Goal: Task Accomplishment & Management: Use online tool/utility

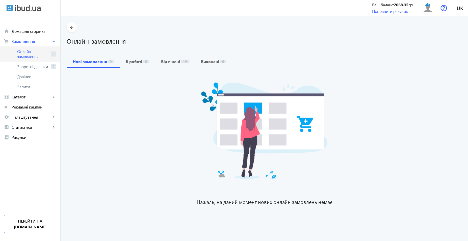
click at [28, 52] on span "Онлайн-замовлення" at bounding box center [33, 54] width 32 height 10
click at [34, 104] on span "Рекламні кампанії" at bounding box center [34, 106] width 45 height 5
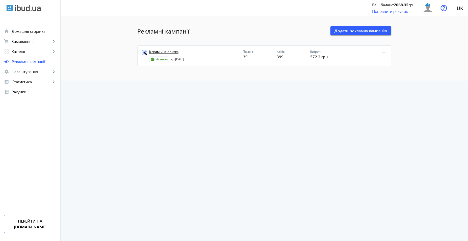
click at [149, 50] on link "Керамічна плитка" at bounding box center [196, 53] width 94 height 7
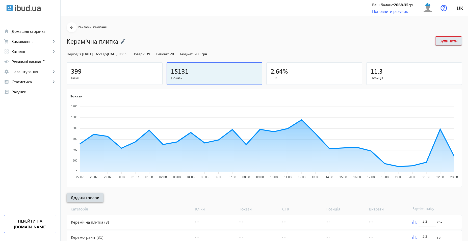
click at [88, 199] on span "Додати товари" at bounding box center [85, 198] width 29 height 6
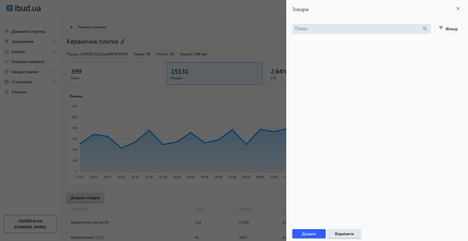
click at [88, 199] on div at bounding box center [234, 120] width 468 height 241
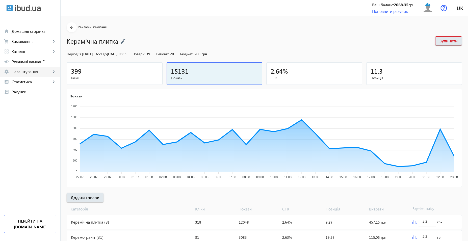
click at [37, 74] on span "Налаштування" at bounding box center [32, 71] width 40 height 5
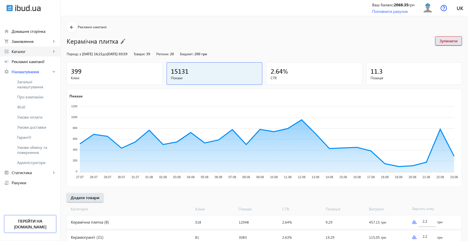
click at [26, 49] on span "Каталог" at bounding box center [32, 51] width 40 height 5
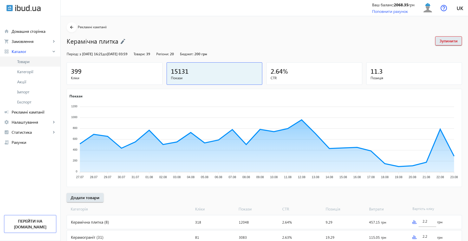
click at [29, 61] on span "Товари" at bounding box center [36, 61] width 39 height 5
